Goal: Information Seeking & Learning: Learn about a topic

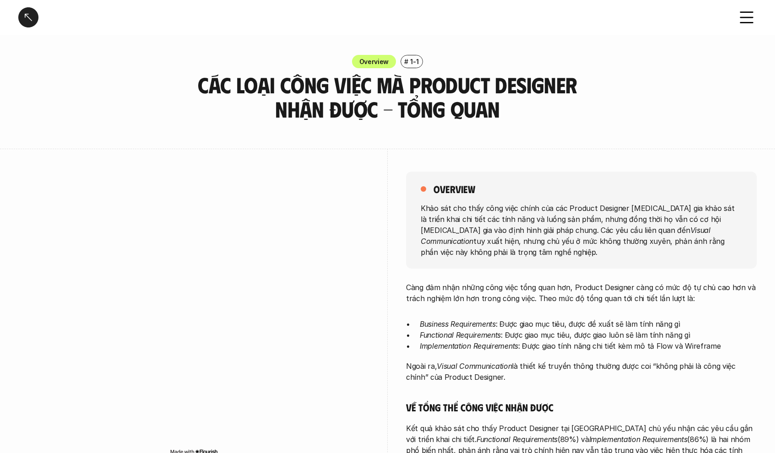
click at [26, 21] on div at bounding box center [28, 17] width 20 height 20
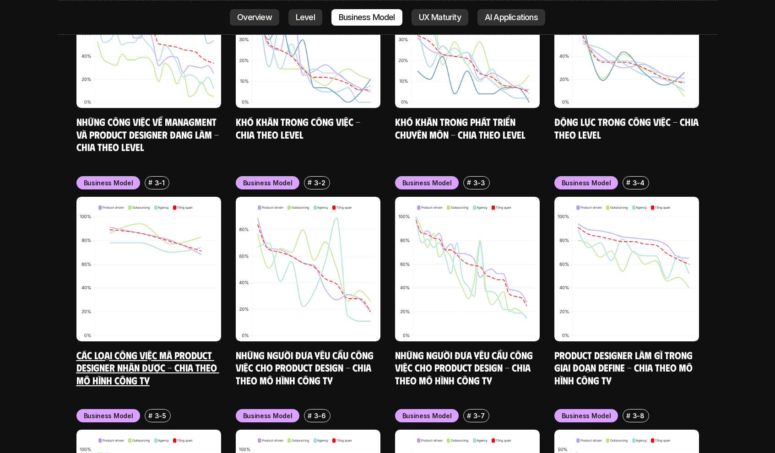
scroll to position [3477, 0]
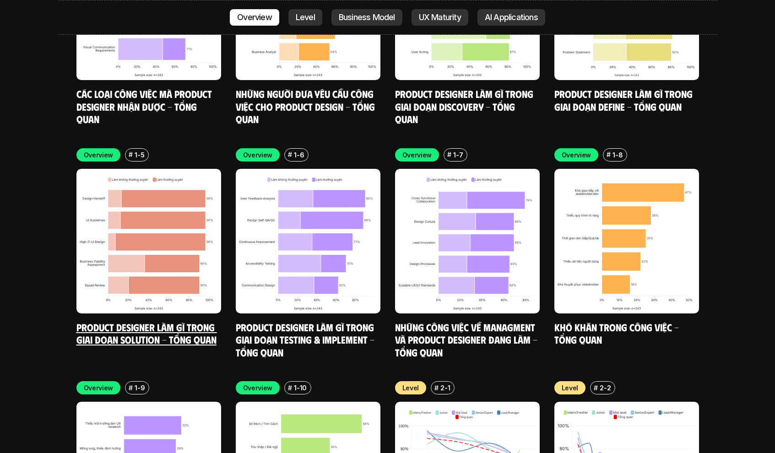
scroll to position [2895, 0]
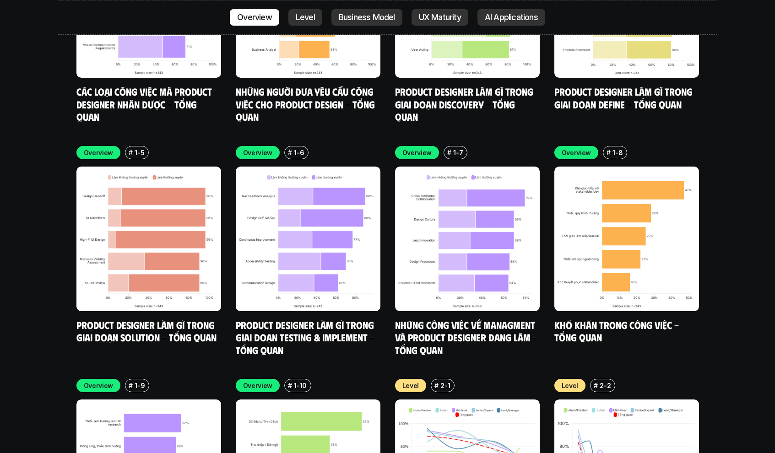
click at [221, 172] on div "Overview # 1-1 Các loại công việc mà Product Designer nhận được - Tổng quan Ove…" at bounding box center [387, 134] width 622 height 443
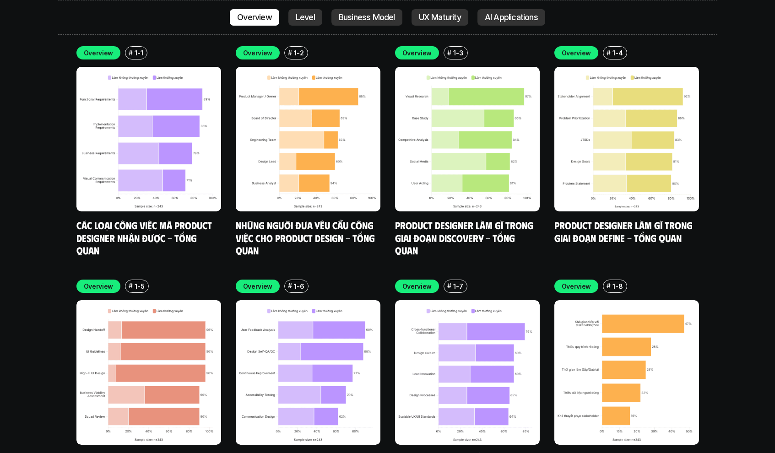
scroll to position [2763, 0]
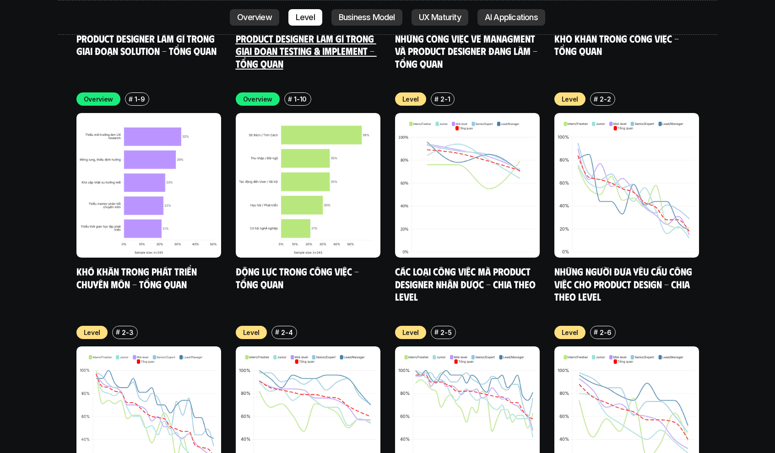
scroll to position [2984, 0]
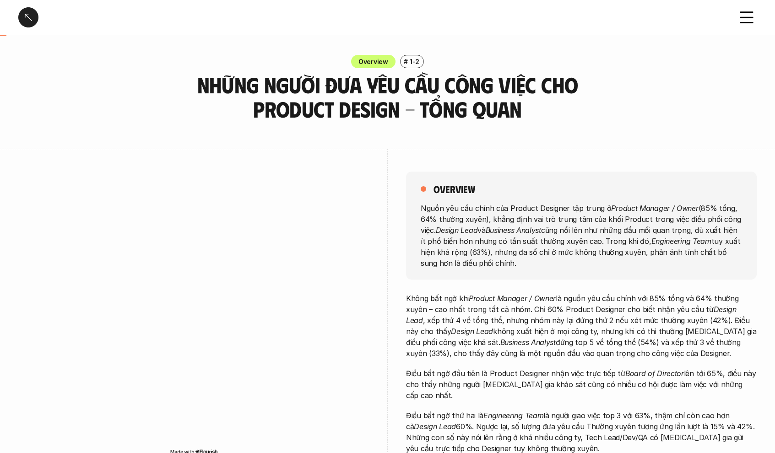
scroll to position [169, 0]
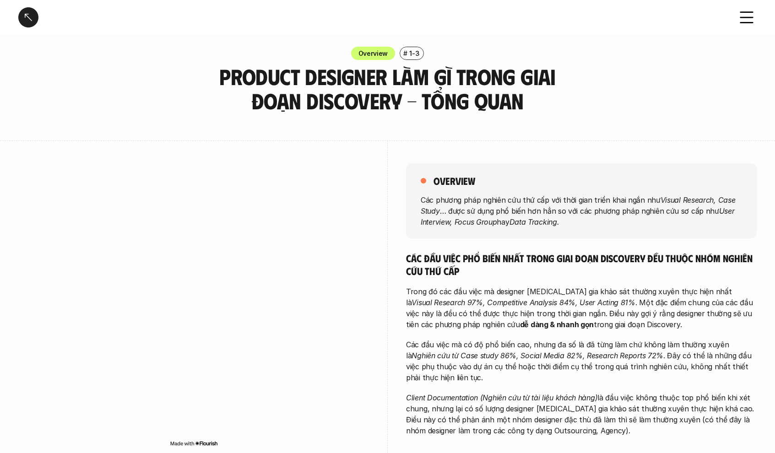
scroll to position [32, 0]
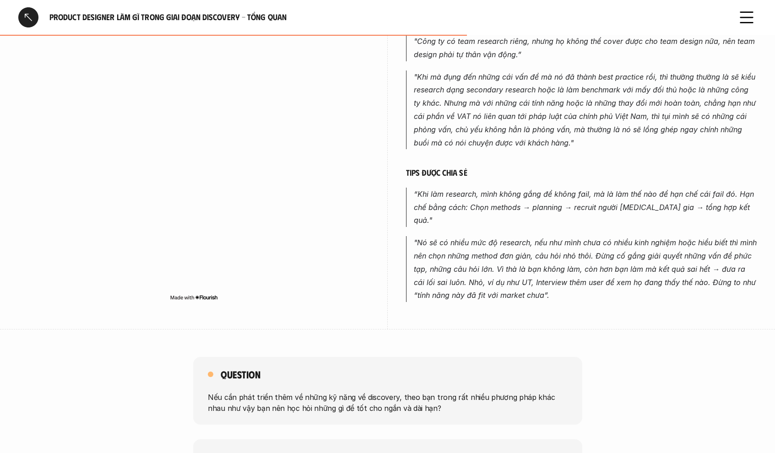
scroll to position [577, 0]
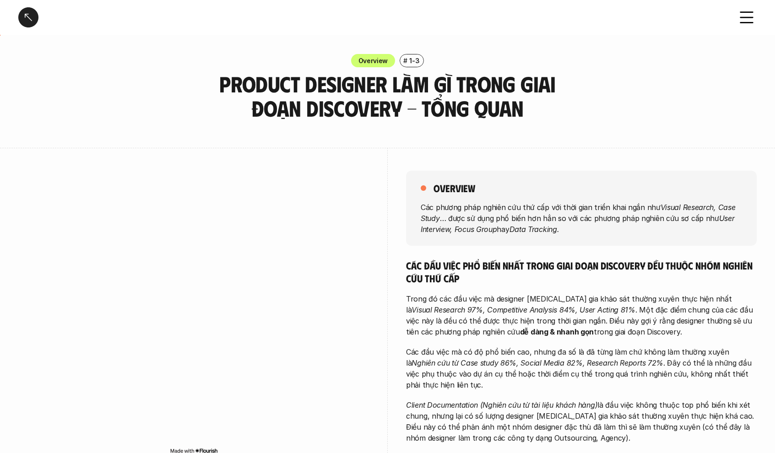
scroll to position [0, 0]
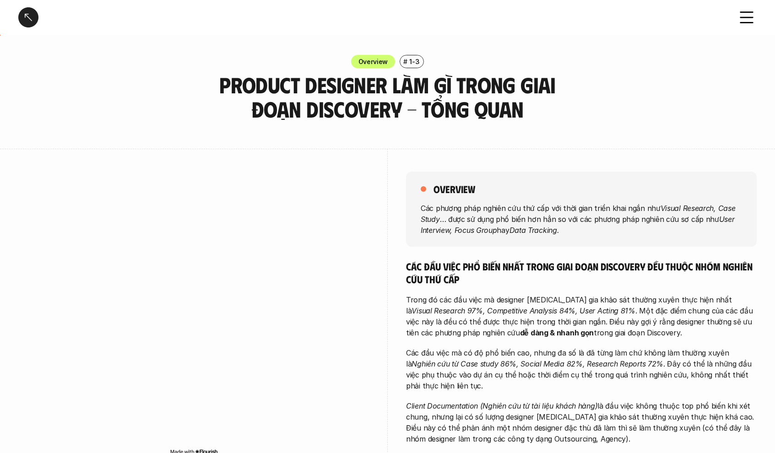
click at [38, 22] on div at bounding box center [28, 17] width 20 height 20
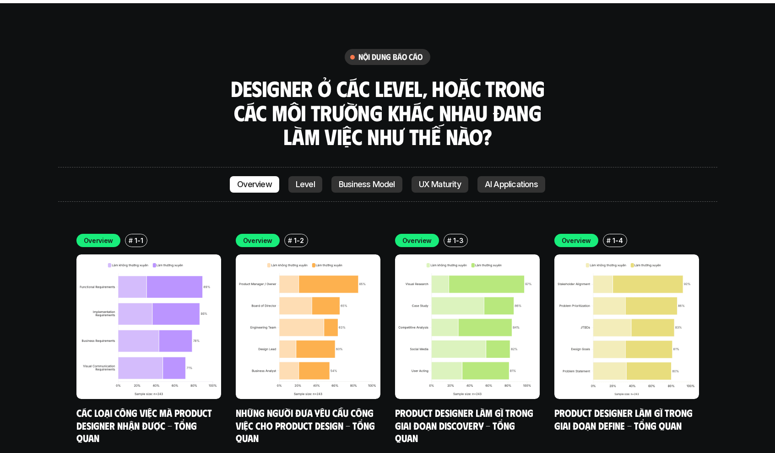
scroll to position [2760, 0]
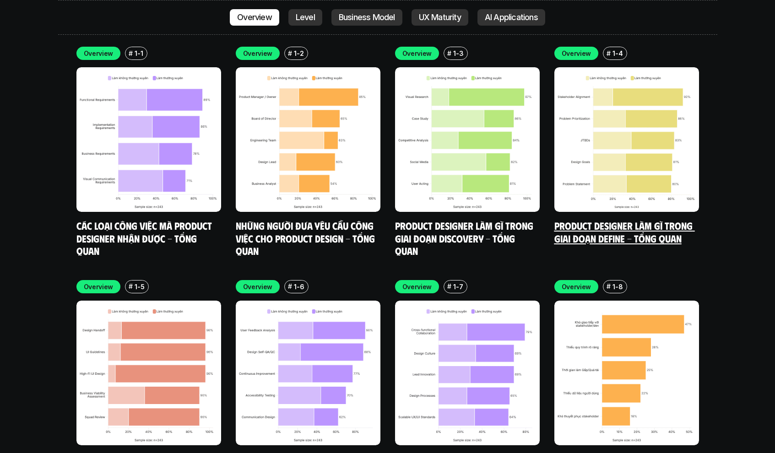
click at [611, 137] on img at bounding box center [626, 139] width 145 height 145
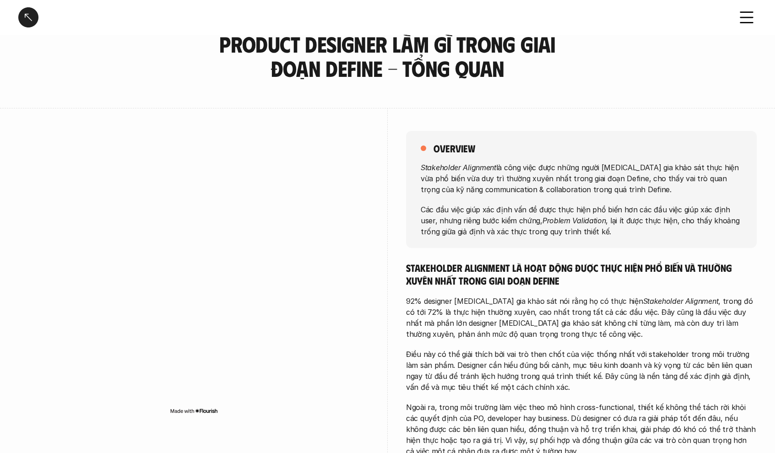
scroll to position [44, 0]
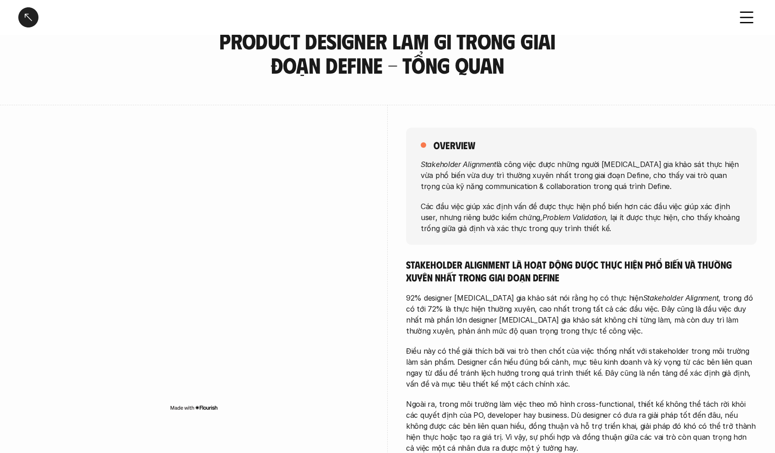
click at [126, 117] on div at bounding box center [193, 272] width 350 height 335
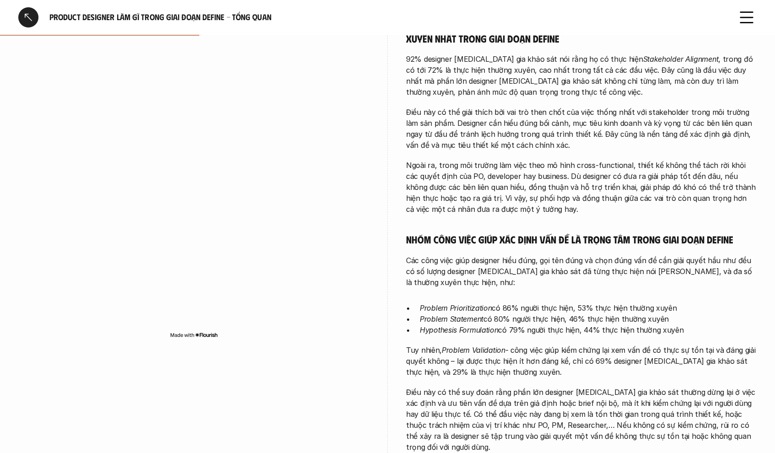
scroll to position [281, 0]
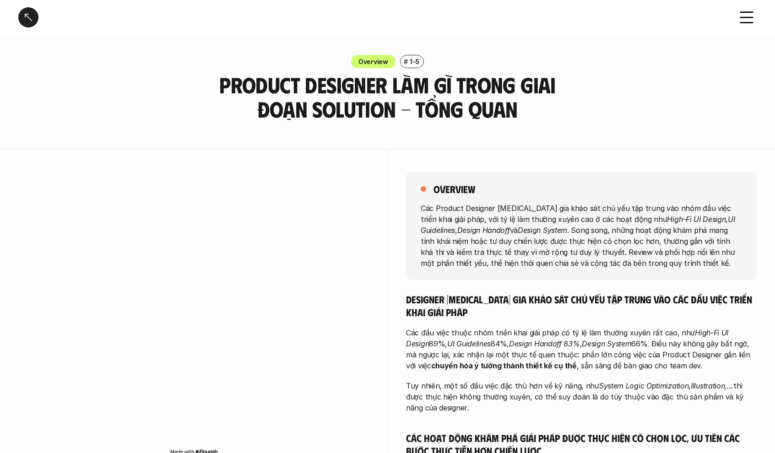
scroll to position [84, 0]
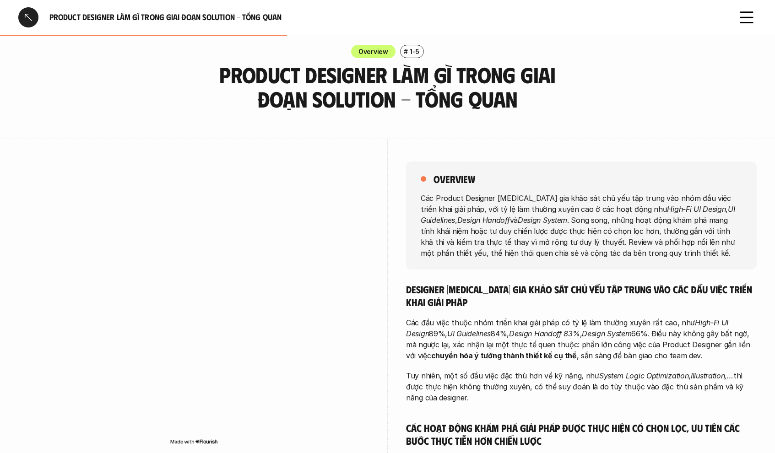
scroll to position [10, 0]
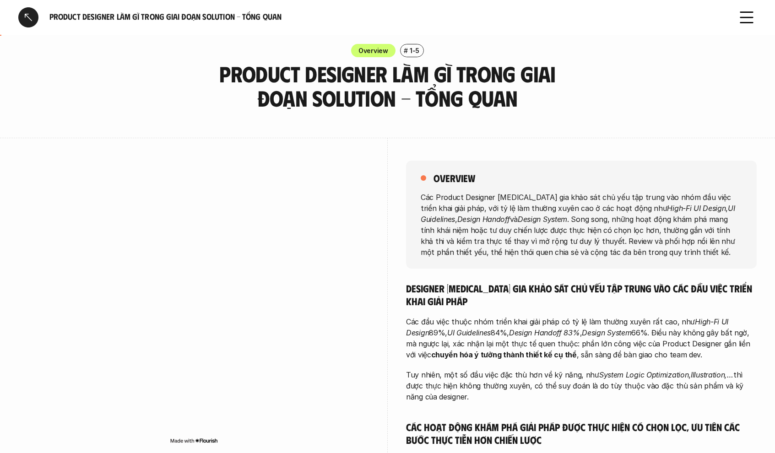
scroll to position [0, 0]
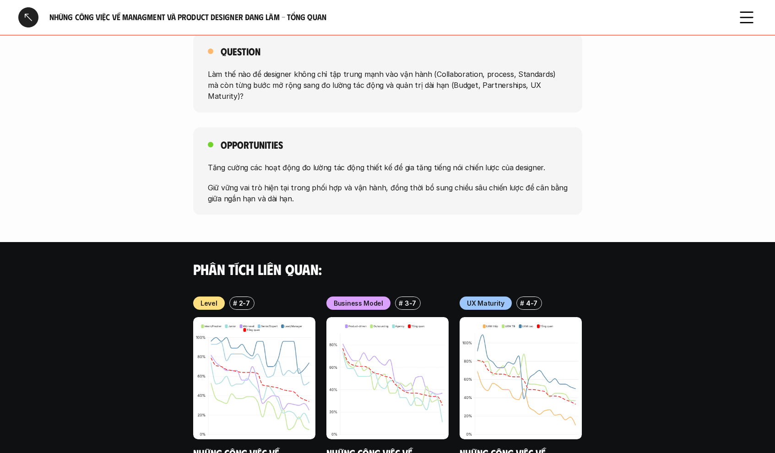
scroll to position [602, 0]
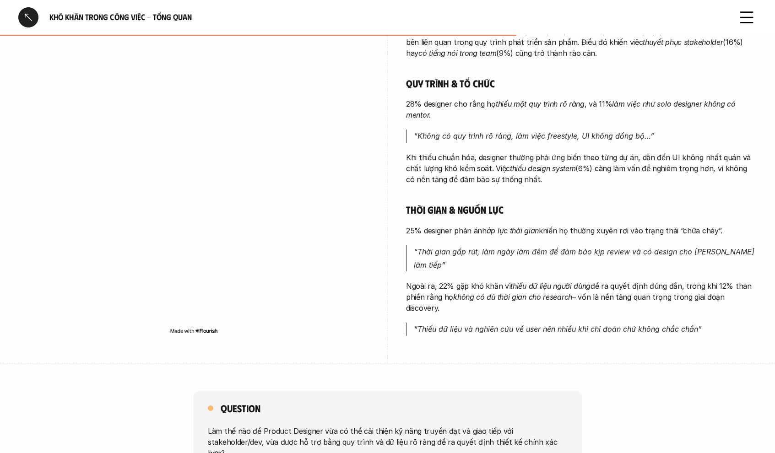
scroll to position [528, 0]
